Goal: Information Seeking & Learning: Learn about a topic

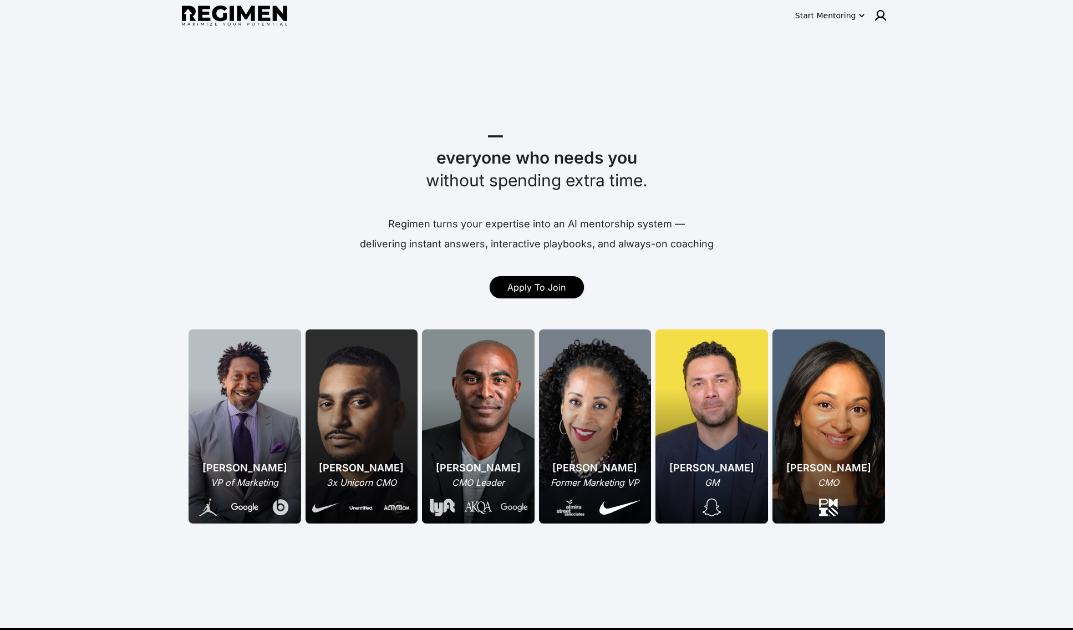
click at [521, 287] on span "Apply To Join" at bounding box center [537, 287] width 58 height 11
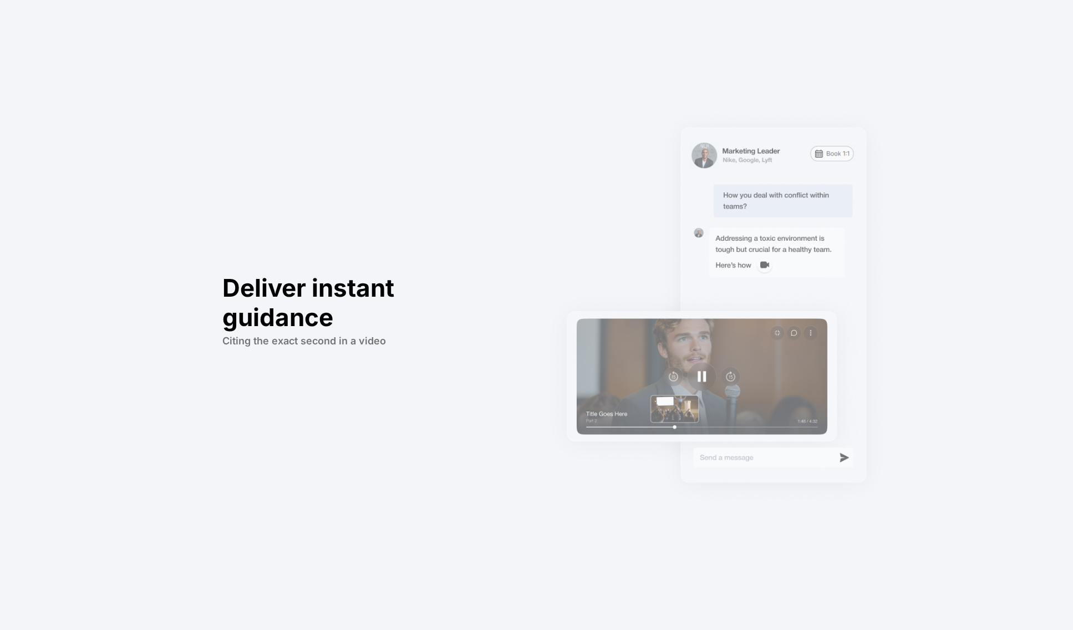
scroll to position [1037, 0]
click at [211, 156] on div "Deliver instant guidance Citing the exact second in a video" at bounding box center [365, 315] width 352 height 630
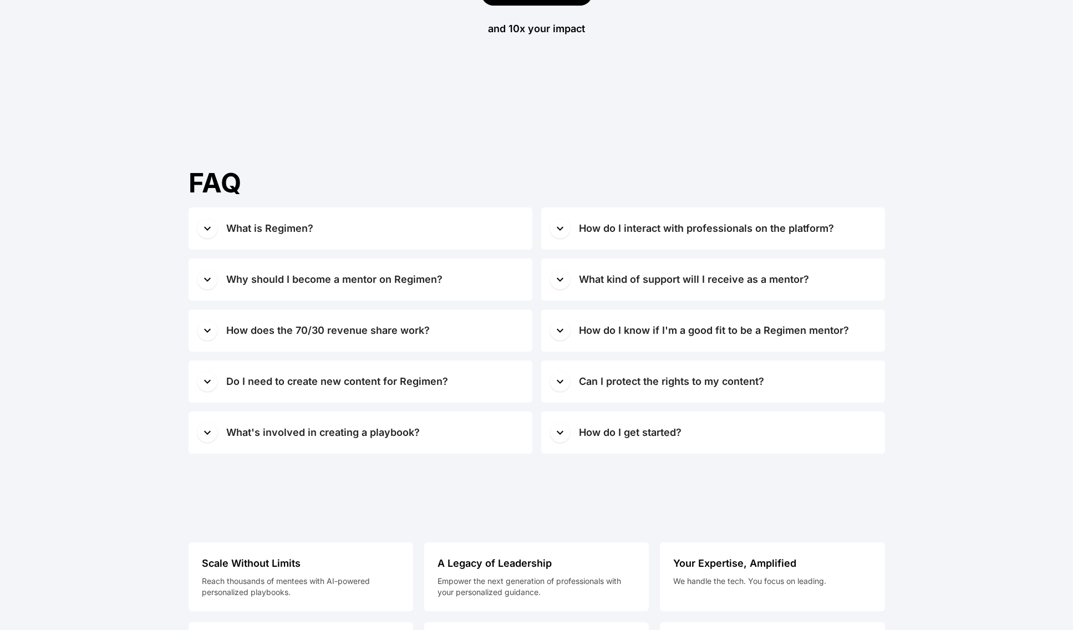
scroll to position [5522, 0]
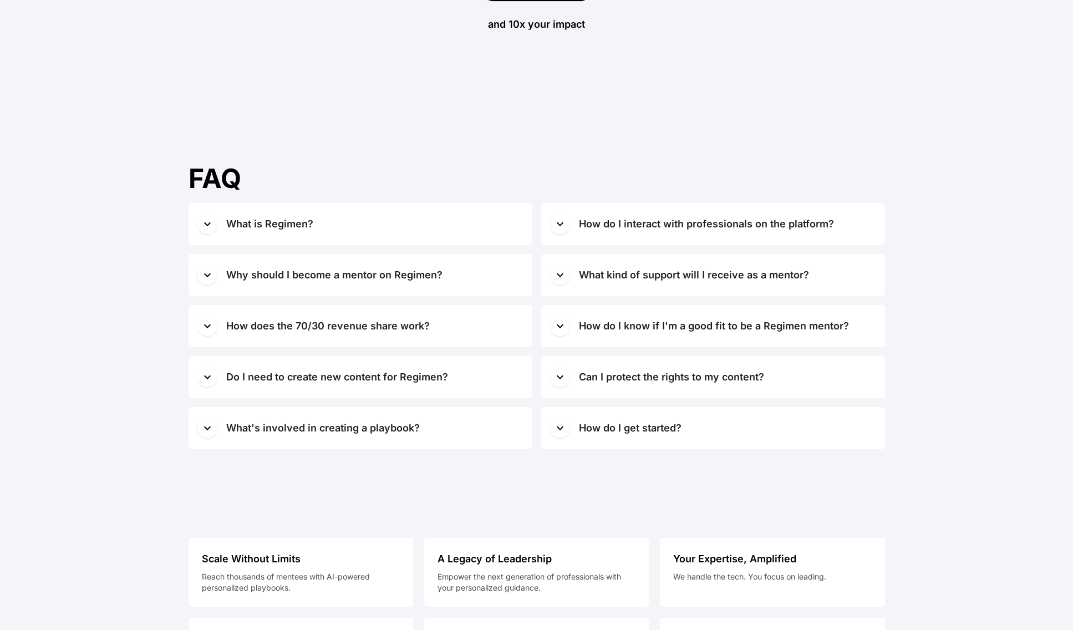
click at [240, 225] on div "What is Regimen?" at bounding box center [269, 224] width 87 height 16
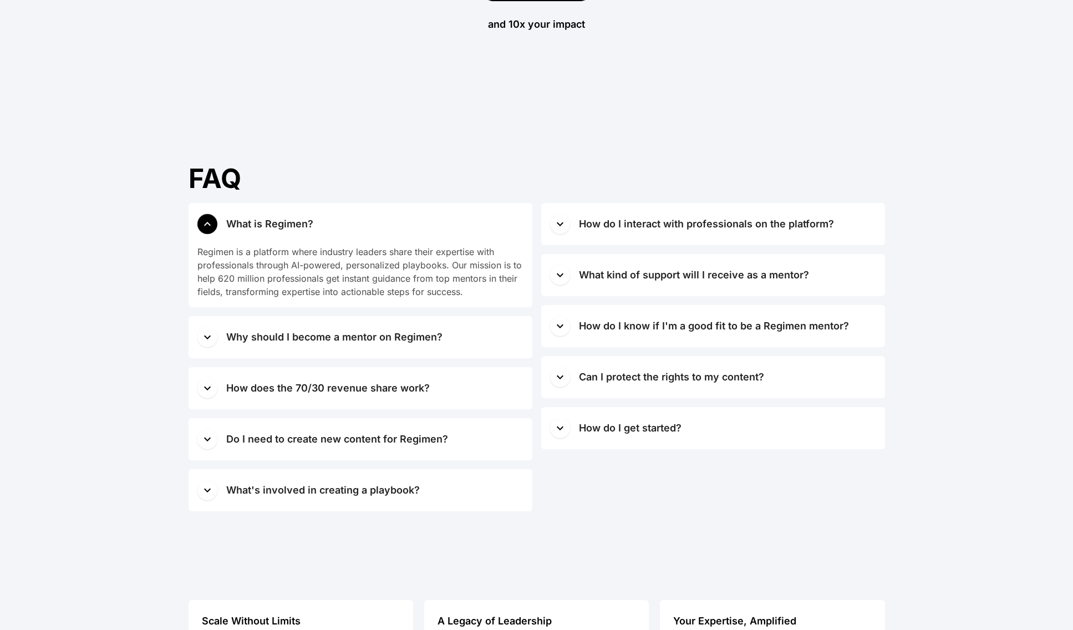
click at [210, 343] on icon "button" at bounding box center [207, 337] width 13 height 13
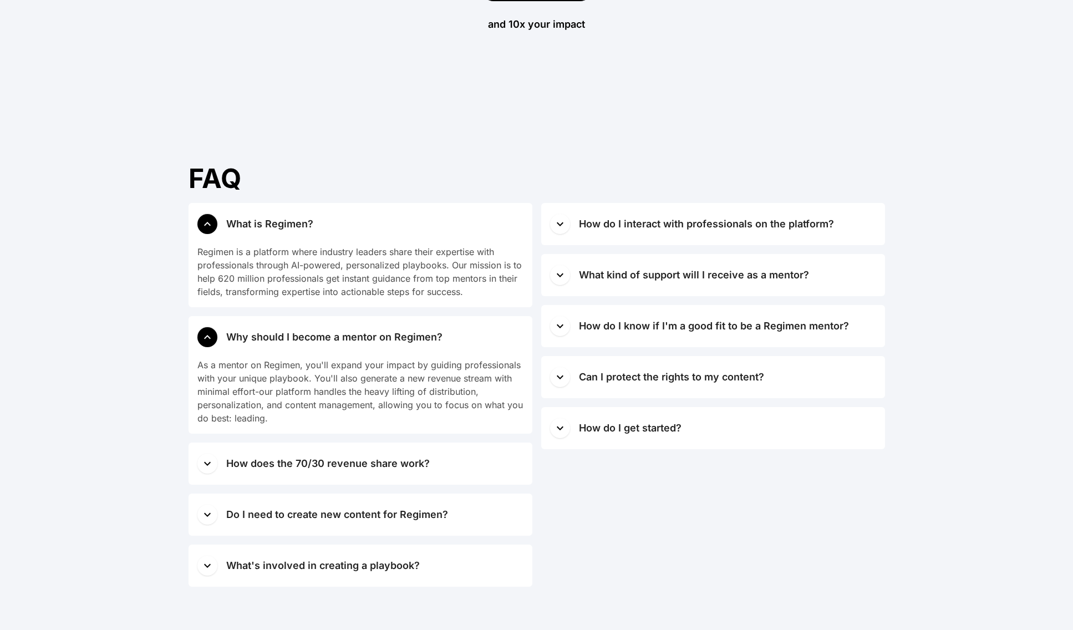
click at [206, 465] on icon "button" at bounding box center [207, 464] width 7 height 4
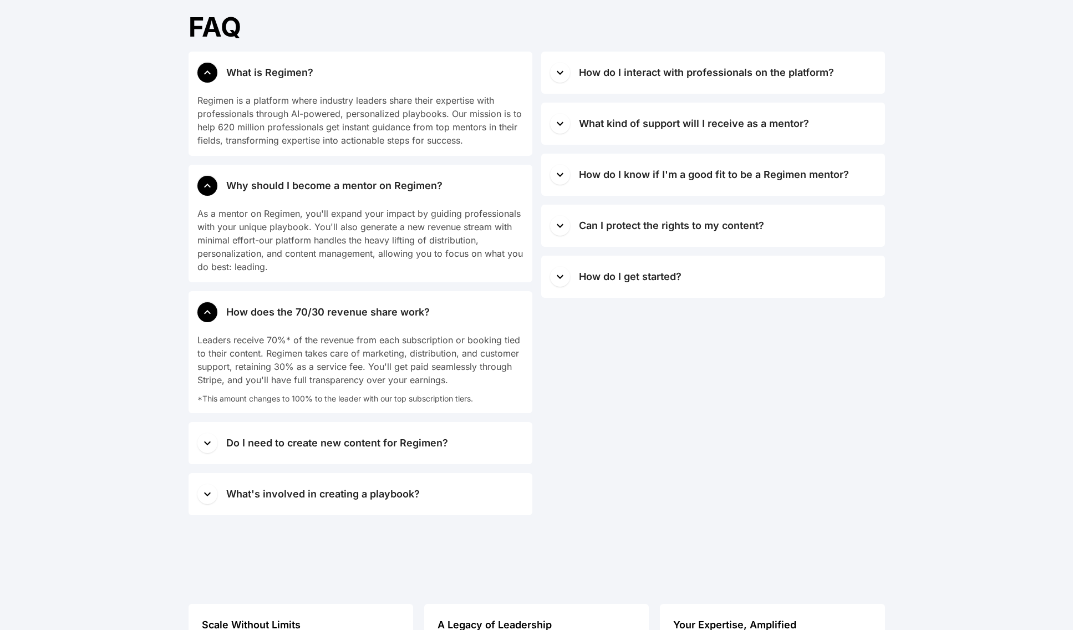
scroll to position [5679, 0]
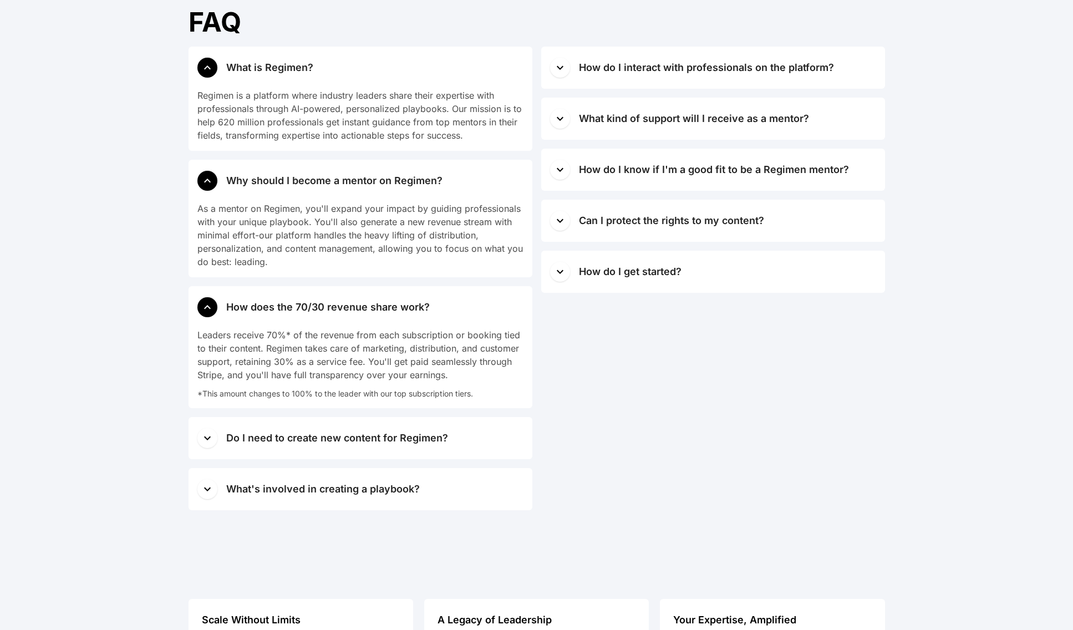
click at [209, 438] on icon "button" at bounding box center [207, 439] width 7 height 4
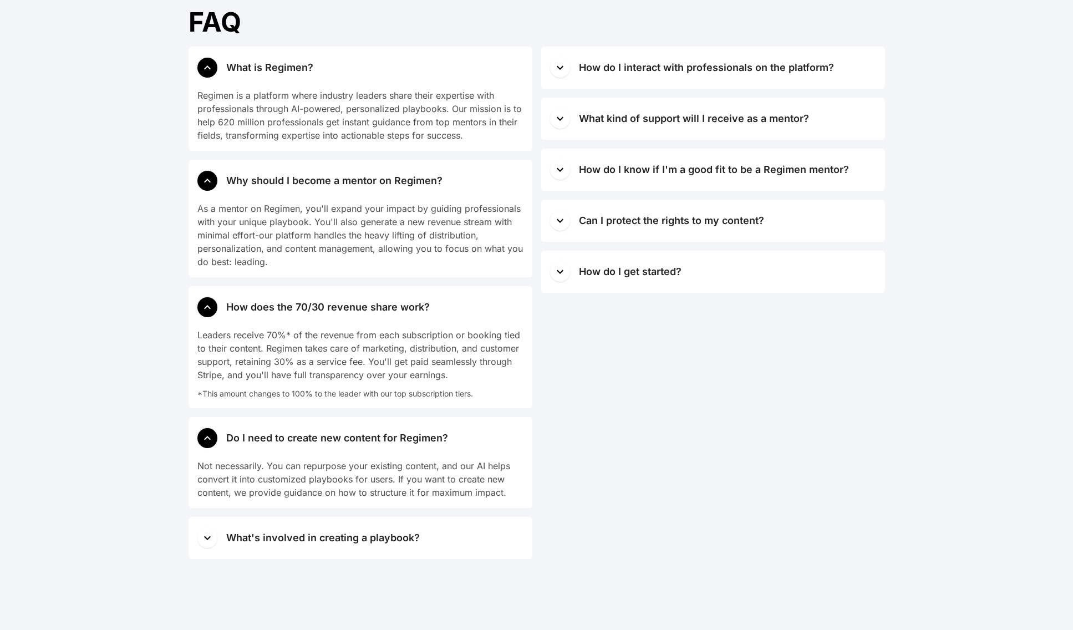
click at [215, 540] on span "button" at bounding box center [207, 538] width 20 height 20
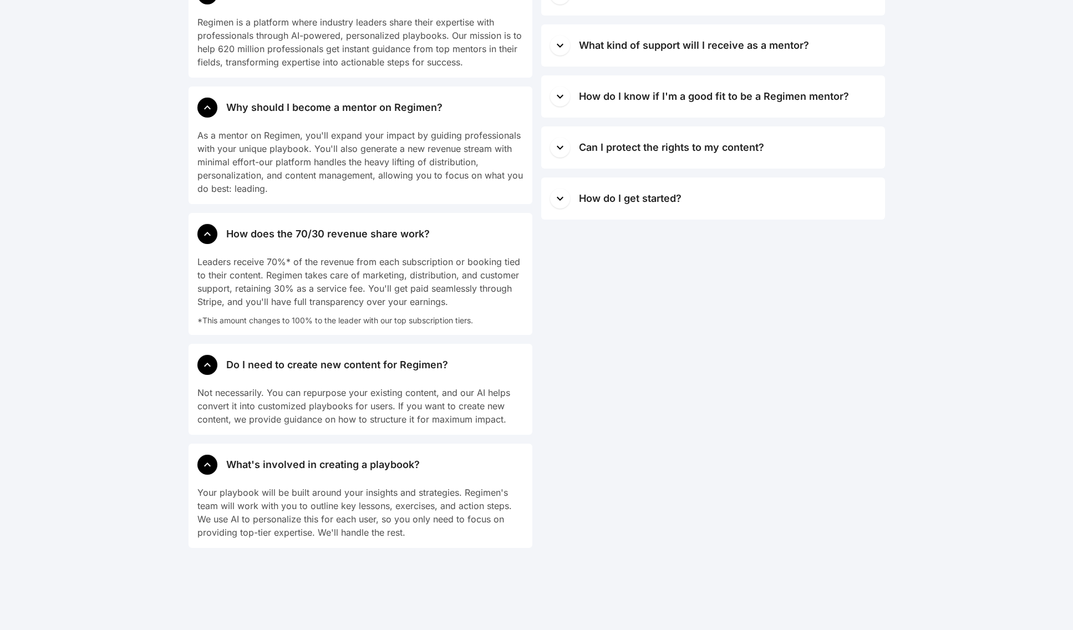
scroll to position [5654, 0]
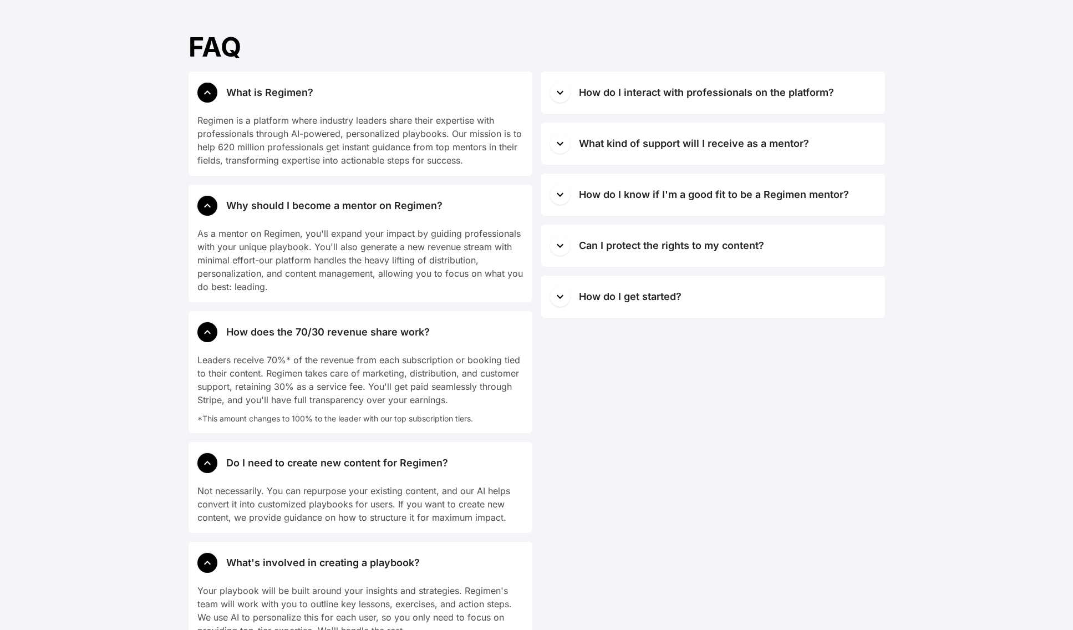
click at [574, 93] on button "How do I interact with professionals on the platform?" at bounding box center [713, 93] width 344 height 42
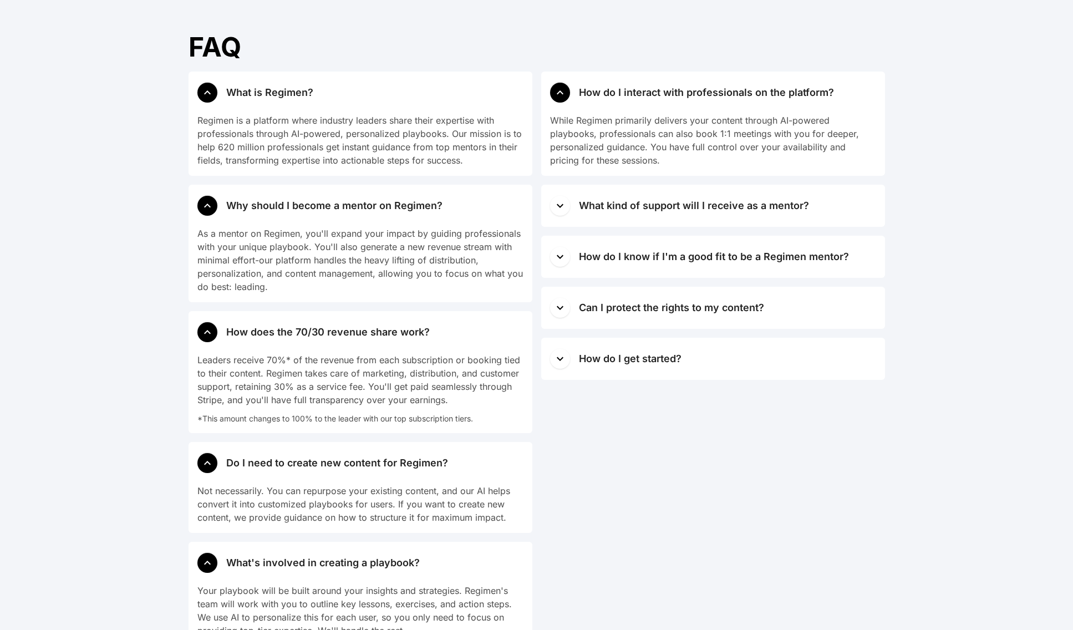
click at [563, 205] on icon "button" at bounding box center [560, 205] width 13 height 13
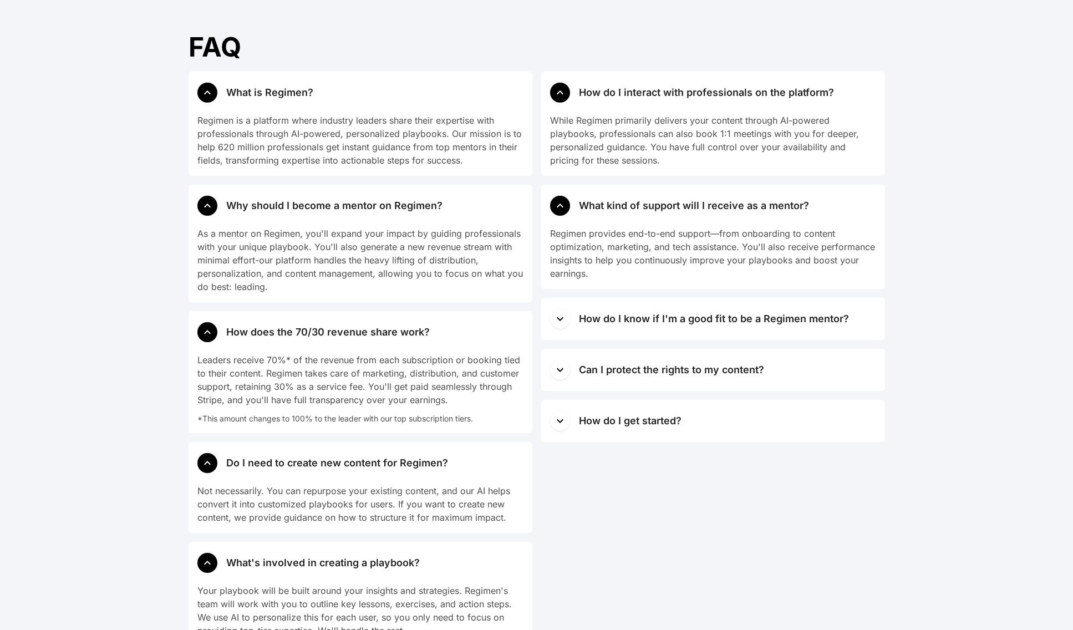
click at [560, 316] on icon "button" at bounding box center [560, 318] width 13 height 13
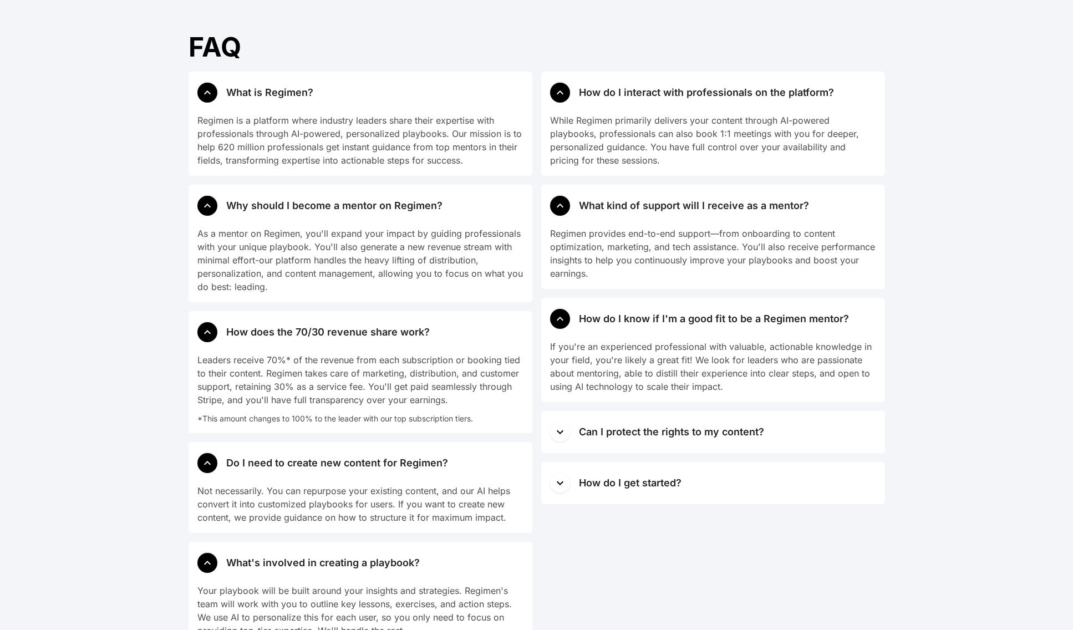
click at [563, 441] on span "button" at bounding box center [560, 432] width 20 height 20
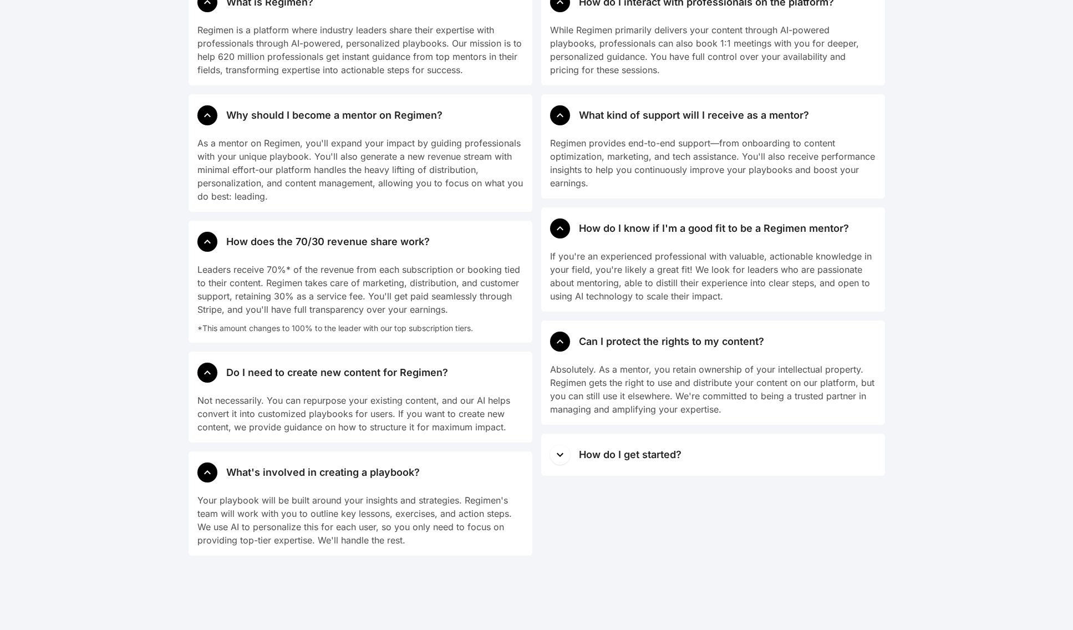
scroll to position [5755, 0]
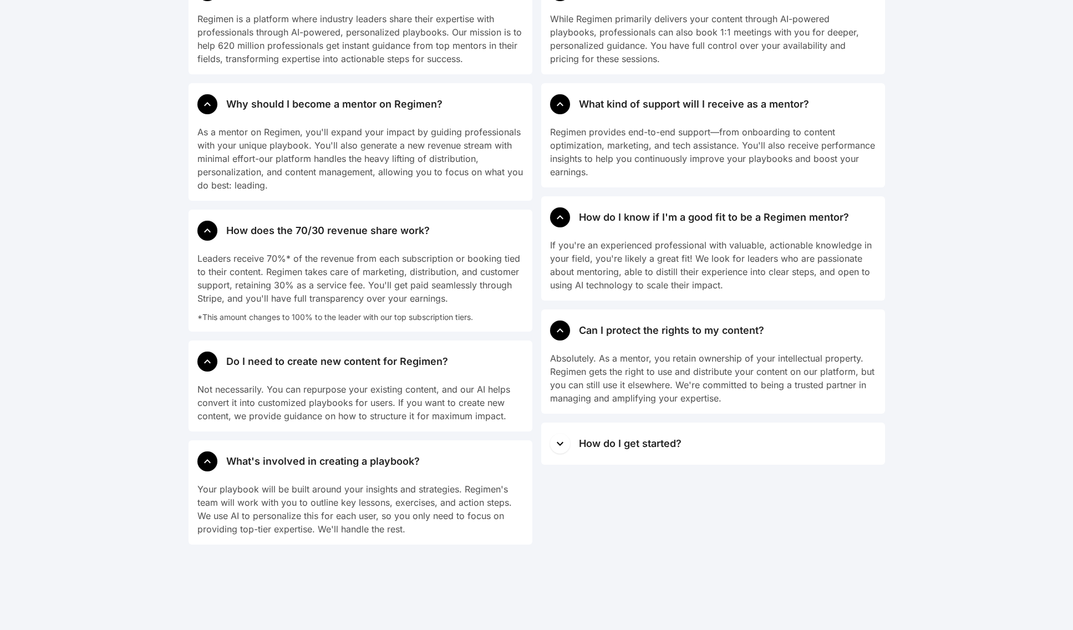
click at [572, 446] on button "How do I get started?" at bounding box center [713, 444] width 344 height 42
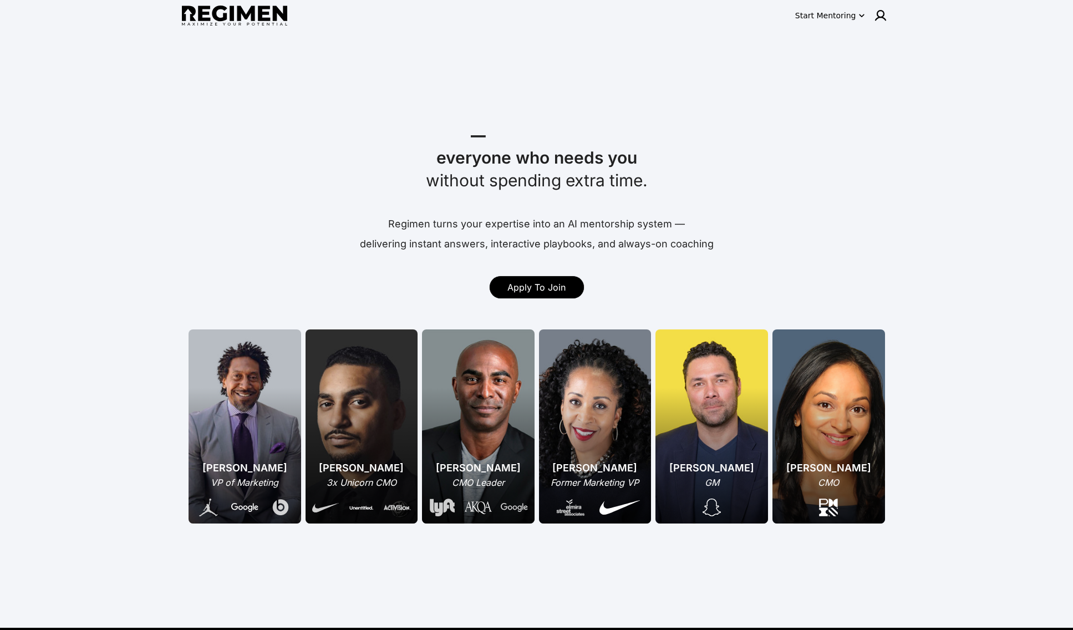
scroll to position [0, 0]
